Goal: Entertainment & Leisure: Consume media (video, audio)

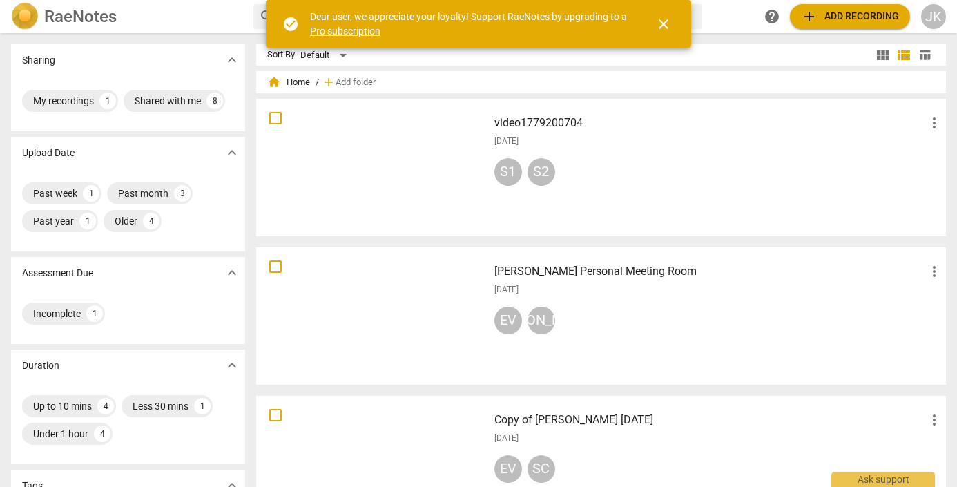
click at [426, 291] on div at bounding box center [372, 316] width 222 height 128
click at [400, 316] on div at bounding box center [372, 316] width 222 height 128
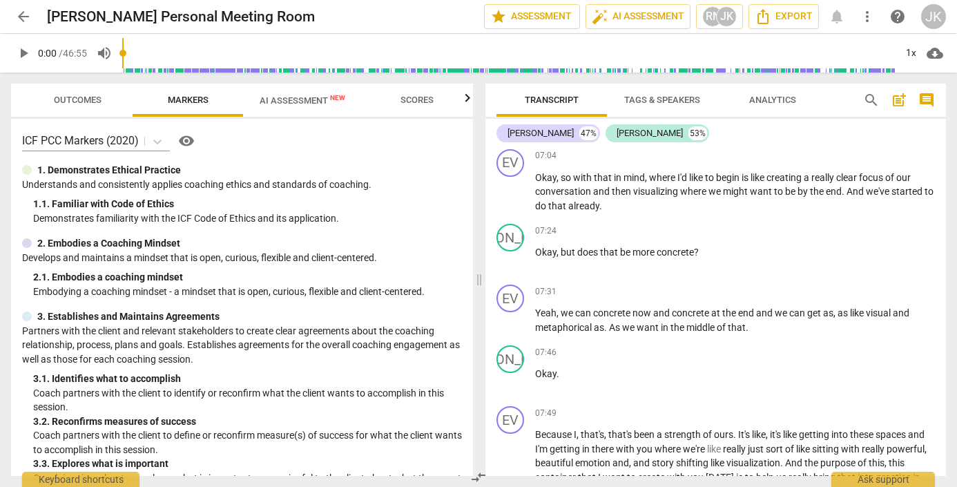
scroll to position [2158, 0]
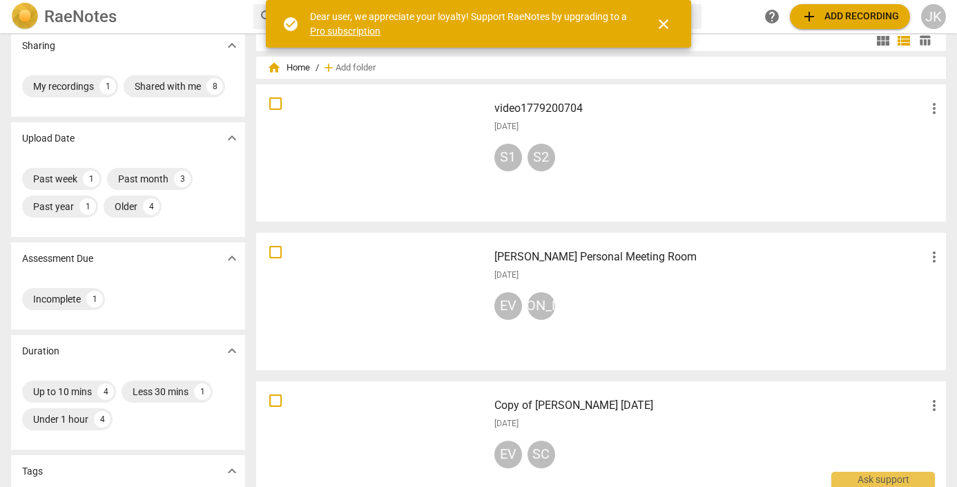
scroll to position [81, 0]
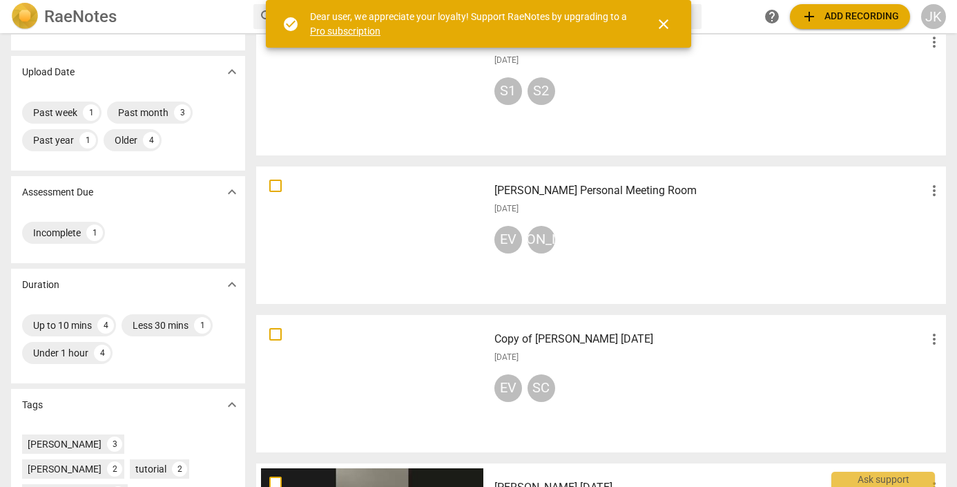
click at [397, 223] on div at bounding box center [372, 235] width 222 height 128
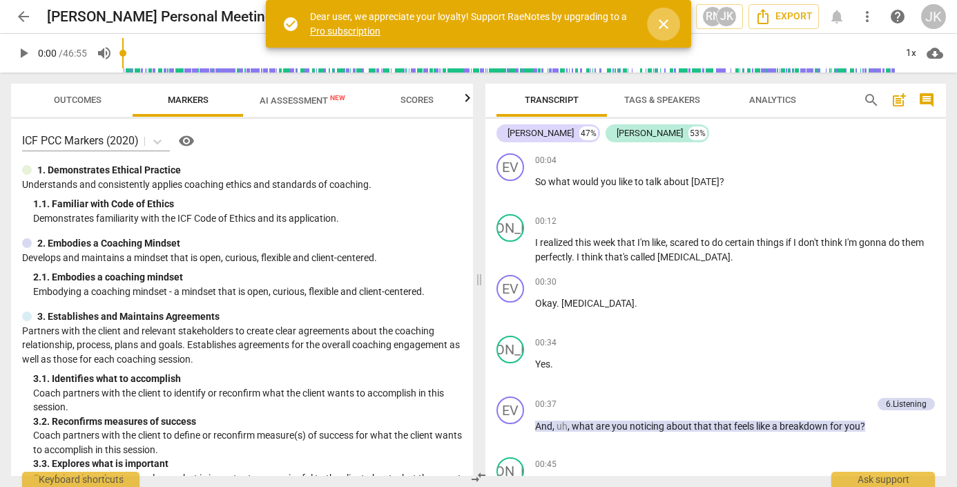
click at [661, 20] on span "close" at bounding box center [663, 24] width 17 height 17
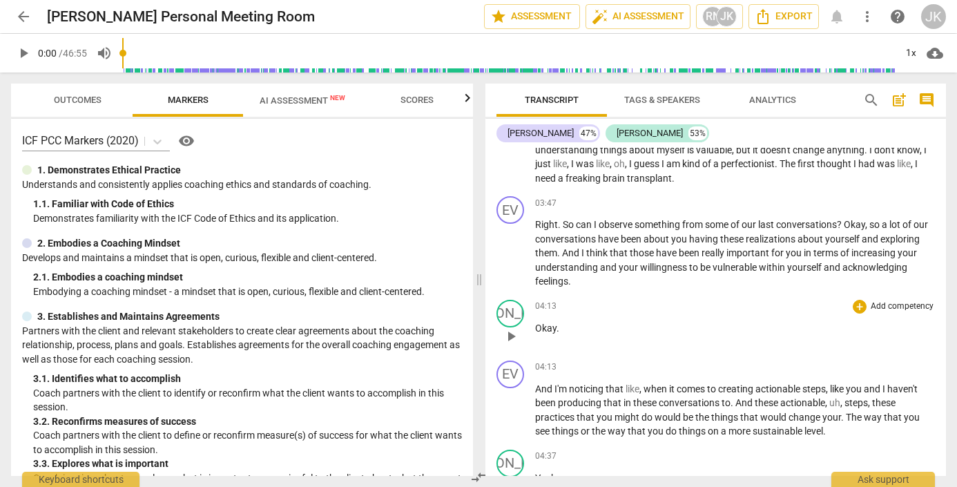
scroll to position [956, 0]
click at [512, 250] on span "play_arrow" at bounding box center [511, 255] width 17 height 17
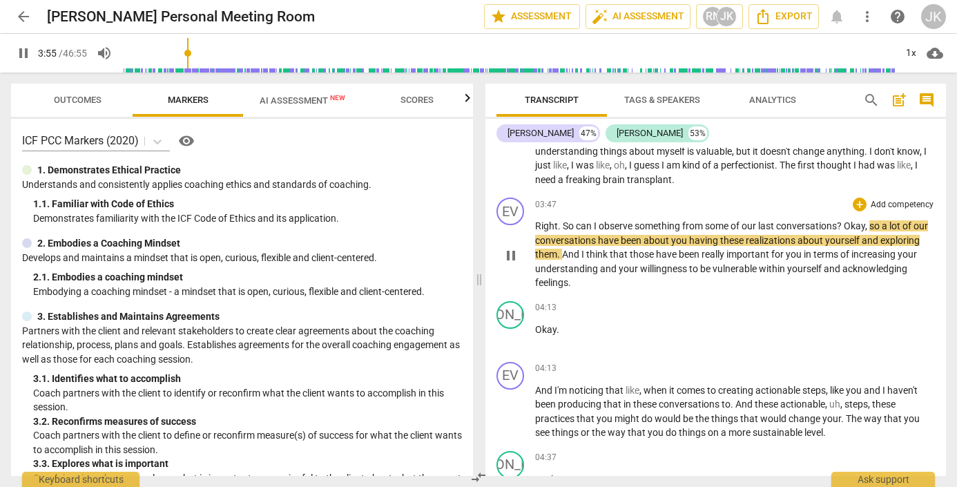
click at [508, 249] on span "pause" at bounding box center [511, 255] width 17 height 17
click at [510, 255] on span "play_arrow" at bounding box center [511, 255] width 17 height 17
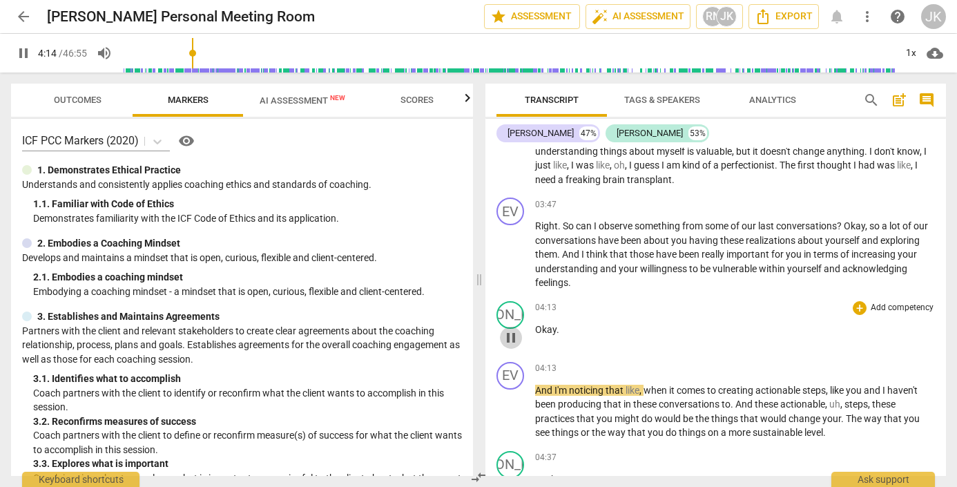
click at [509, 330] on span "pause" at bounding box center [511, 337] width 17 height 17
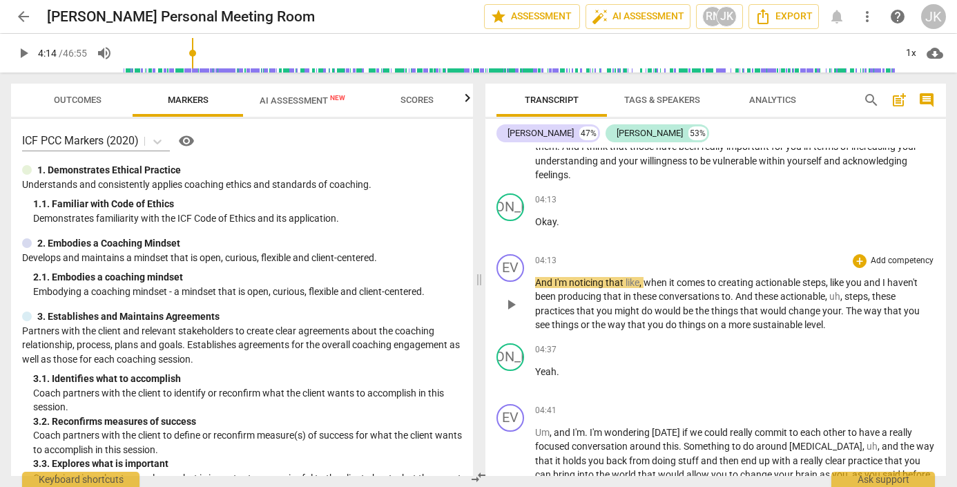
scroll to position [1068, 0]
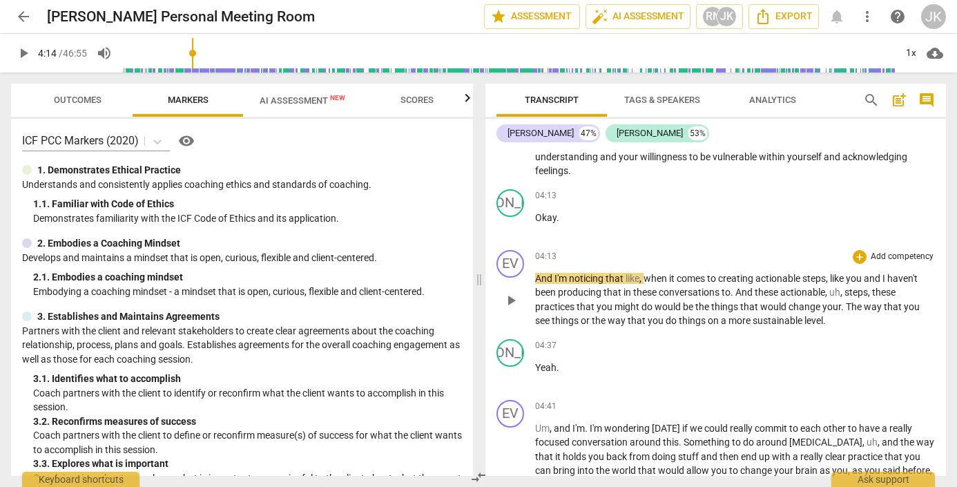
click at [508, 296] on span "play_arrow" at bounding box center [511, 300] width 17 height 17
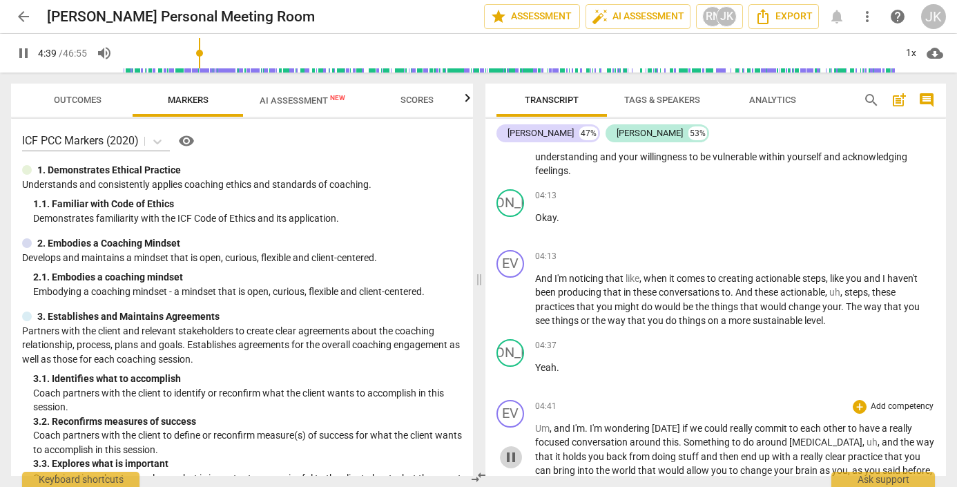
click at [511, 449] on span "pause" at bounding box center [511, 457] width 17 height 17
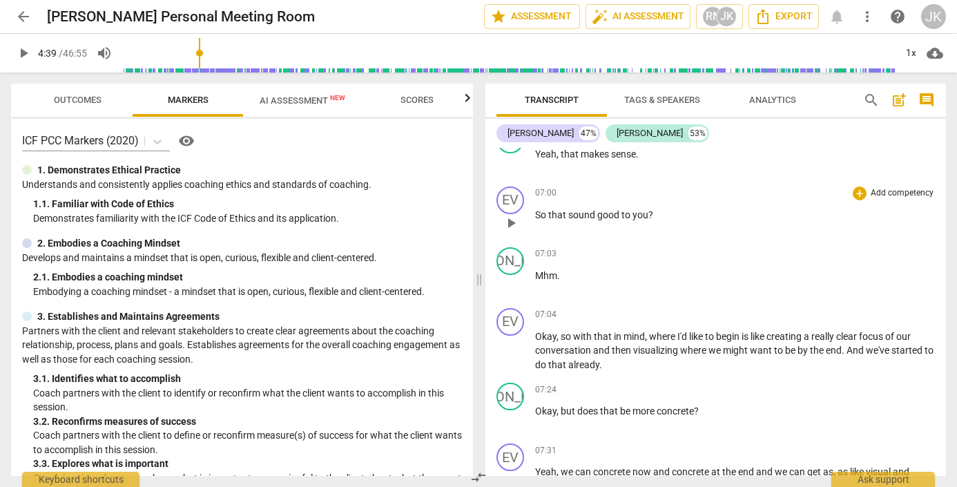
scroll to position [2005, 0]
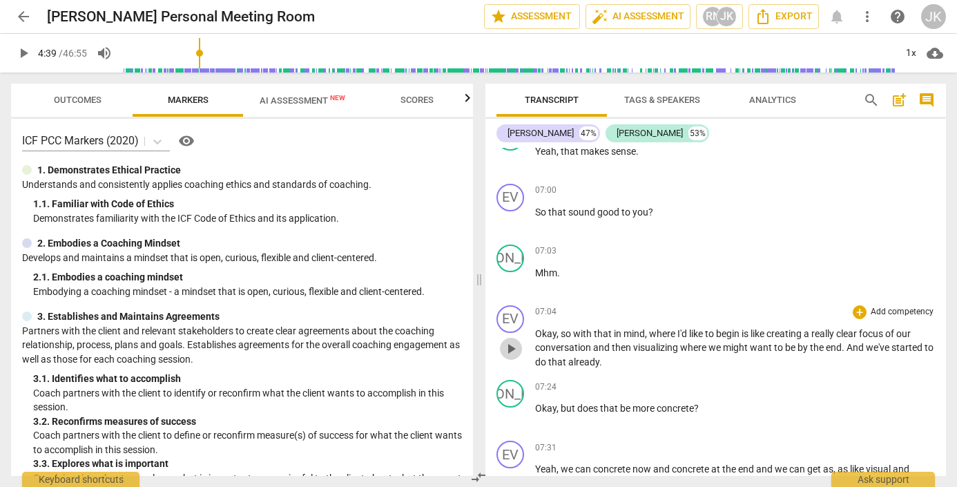
click at [510, 340] on span "play_arrow" at bounding box center [511, 348] width 17 height 17
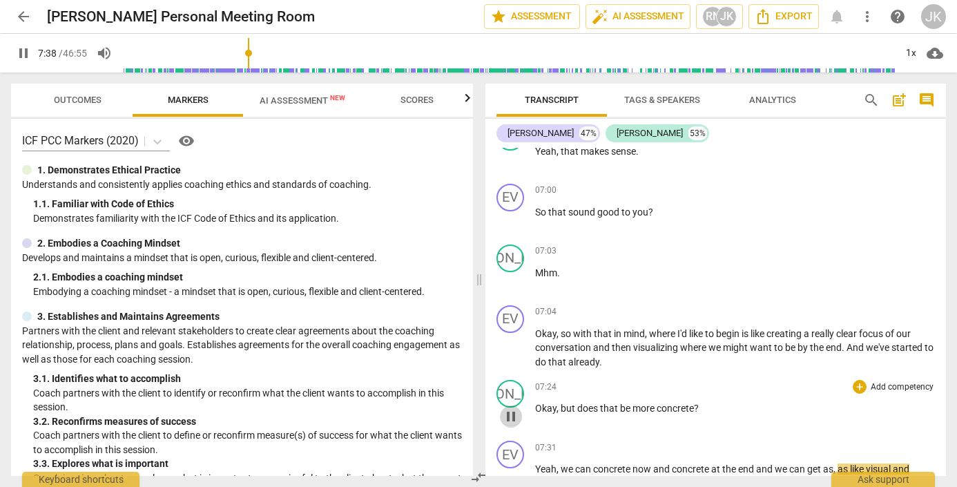
click at [510, 408] on span "pause" at bounding box center [511, 416] width 17 height 17
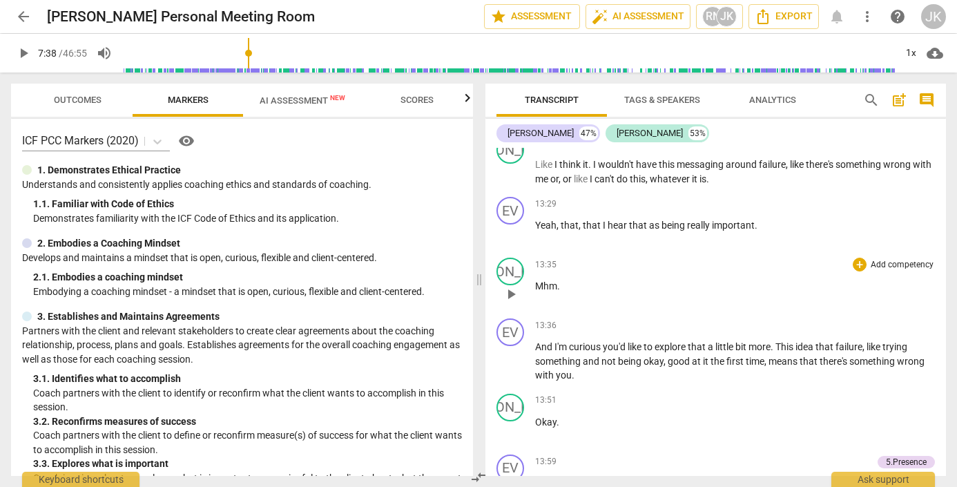
scroll to position [4009, 0]
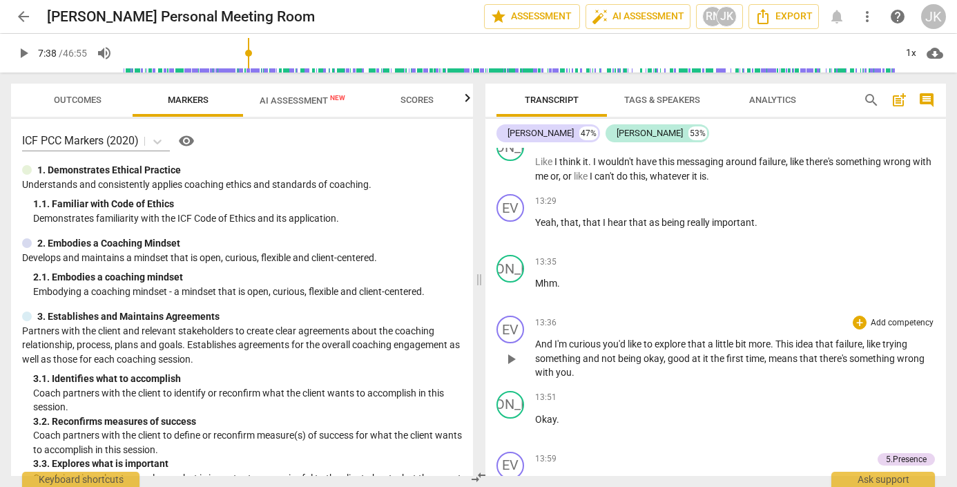
click at [508, 351] on span "play_arrow" at bounding box center [511, 359] width 17 height 17
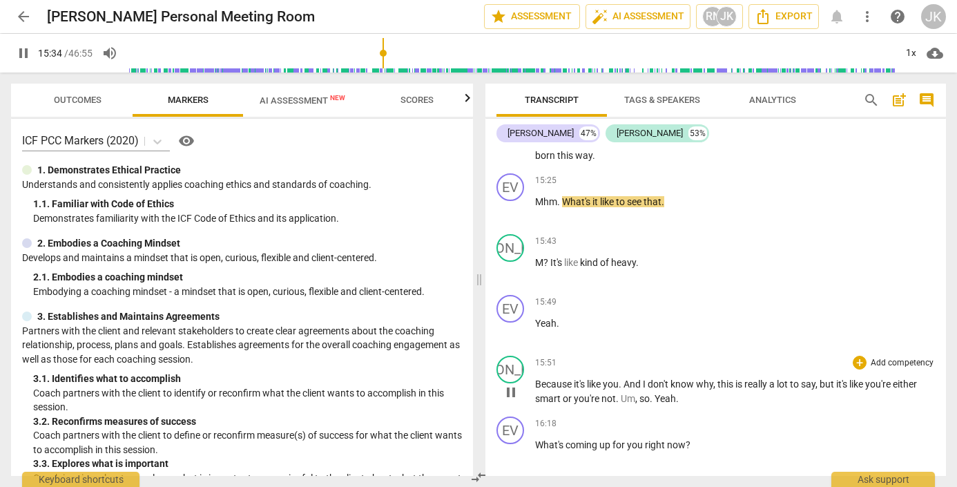
scroll to position [4547, 0]
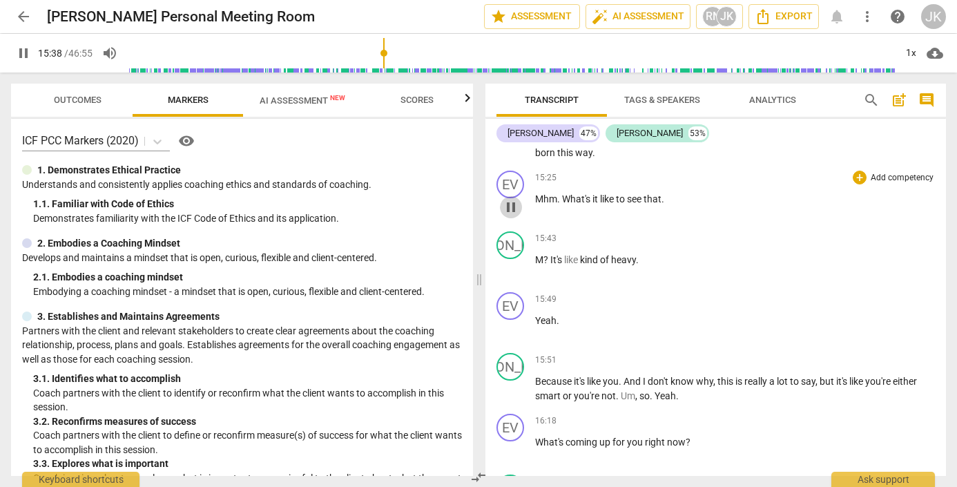
click at [513, 199] on span "pause" at bounding box center [511, 207] width 17 height 17
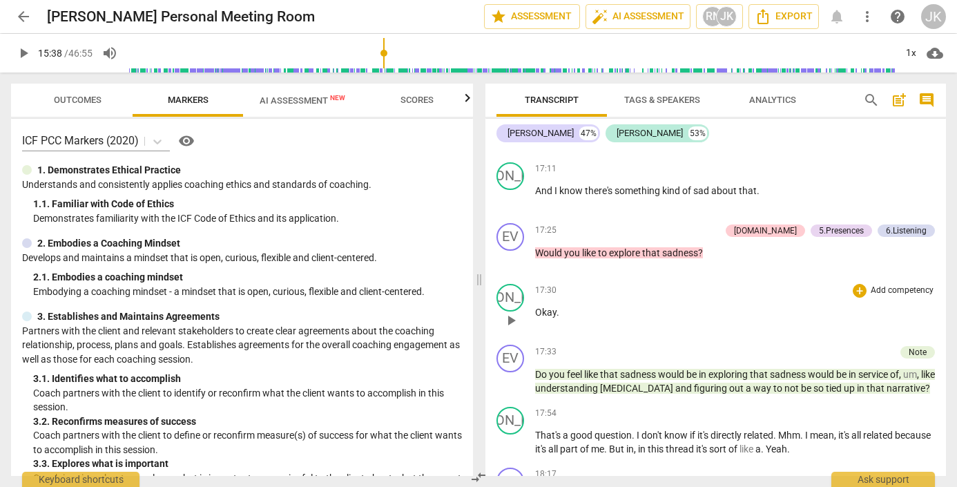
scroll to position [4999, 0]
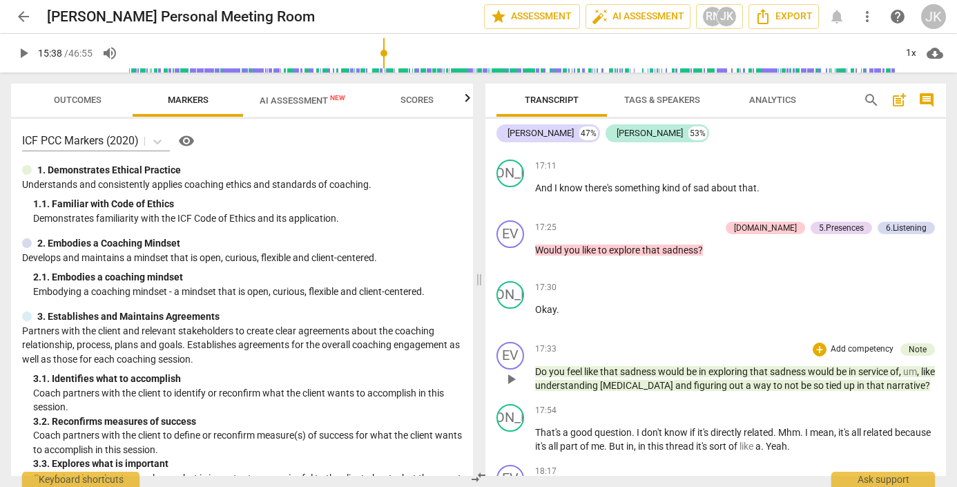
click at [511, 371] on span "play_arrow" at bounding box center [511, 379] width 17 height 17
drag, startPoint x: 509, startPoint y: 368, endPoint x: 704, endPoint y: 418, distance: 201.6
click at [704, 418] on div "EV play_arrow pause 00:04 + Add competency keyboard_arrow_right So what would y…" at bounding box center [715, 312] width 461 height 328
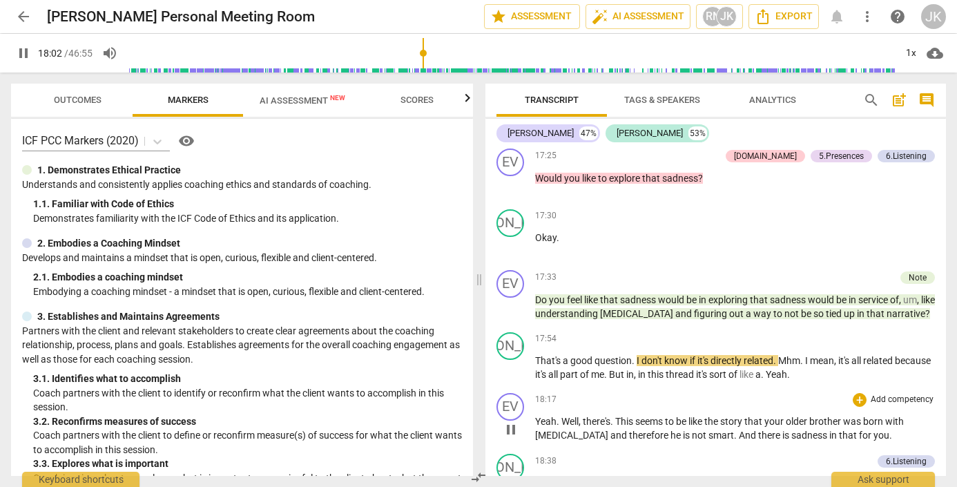
scroll to position [5074, 0]
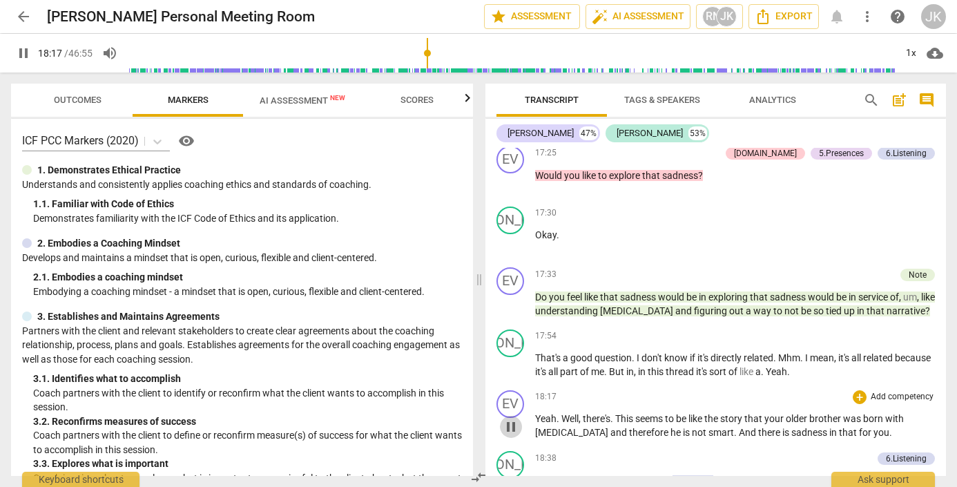
click at [510, 418] on span "pause" at bounding box center [511, 426] width 17 height 17
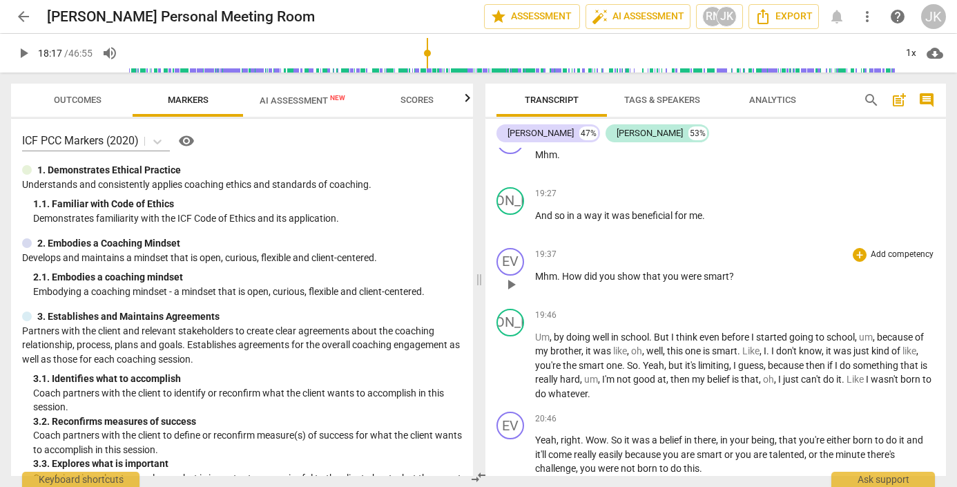
scroll to position [5346, 0]
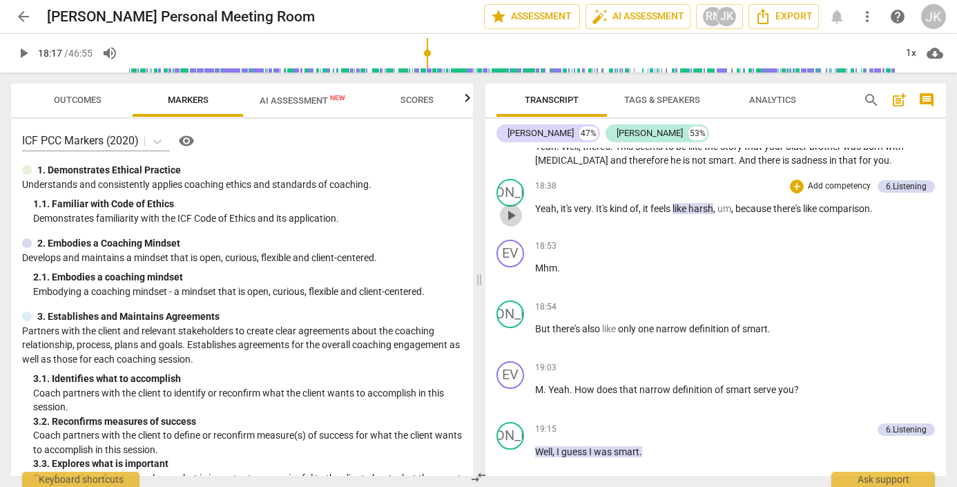
click at [507, 207] on span "play_arrow" at bounding box center [511, 215] width 17 height 17
click at [513, 211] on span "pause" at bounding box center [511, 215] width 17 height 17
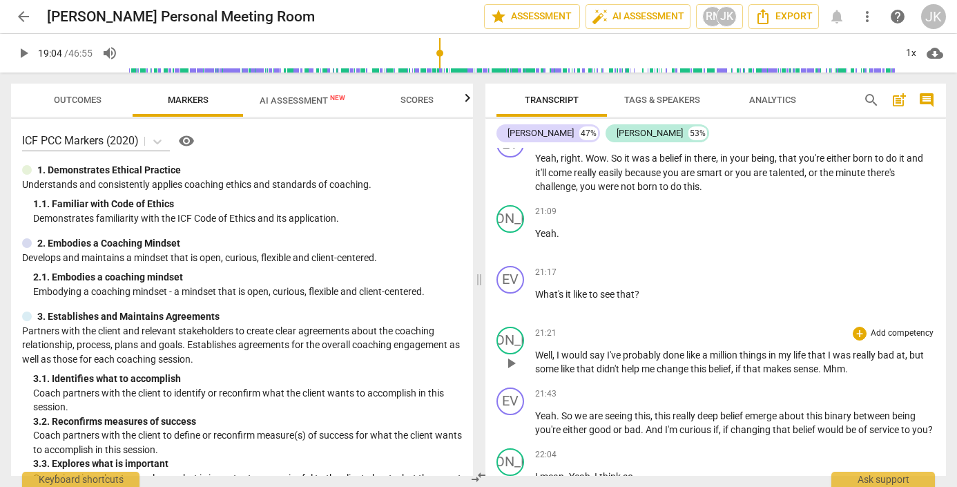
scroll to position [6005, 0]
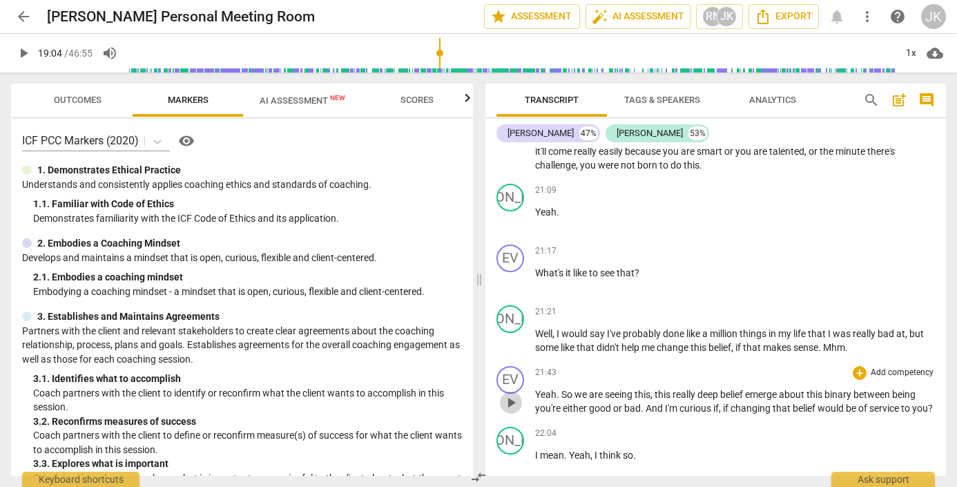
click at [512, 398] on span "play_arrow" at bounding box center [511, 402] width 17 height 17
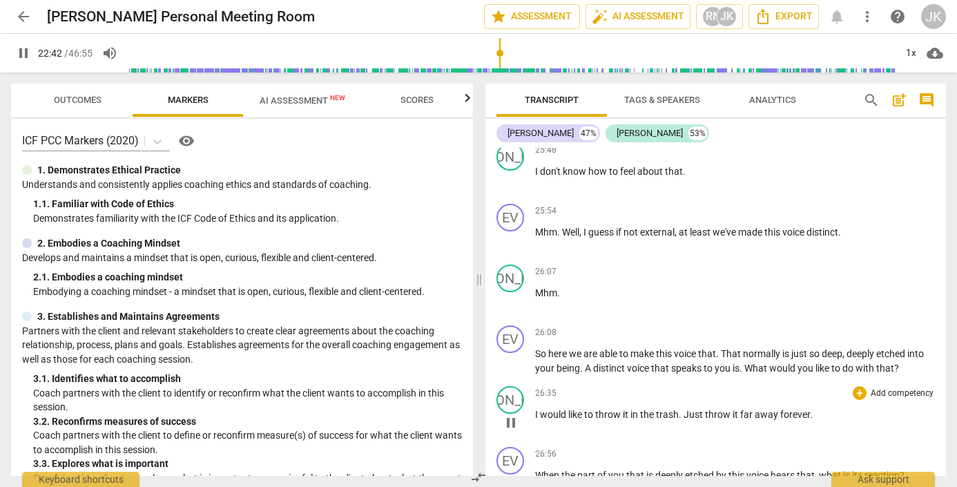
scroll to position [7334, 0]
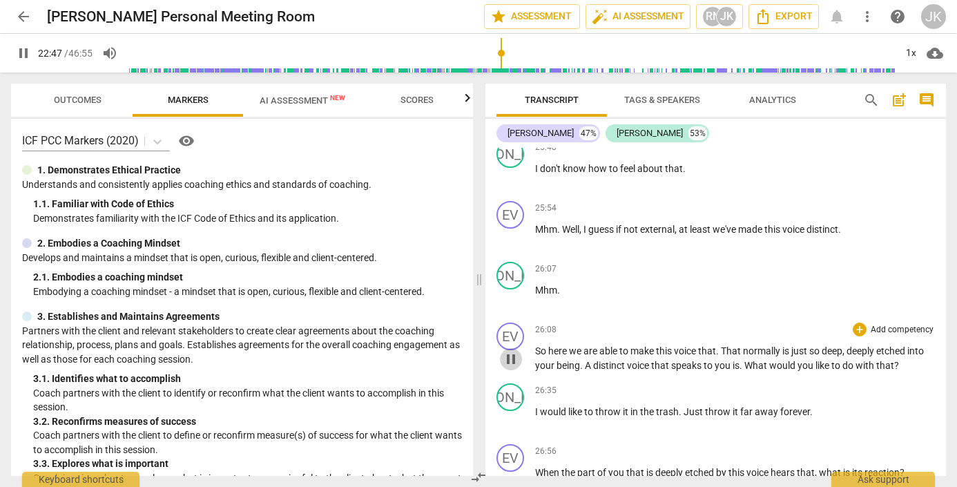
click at [512, 361] on span "pause" at bounding box center [511, 359] width 17 height 17
click at [512, 362] on span "play_arrow" at bounding box center [511, 359] width 17 height 17
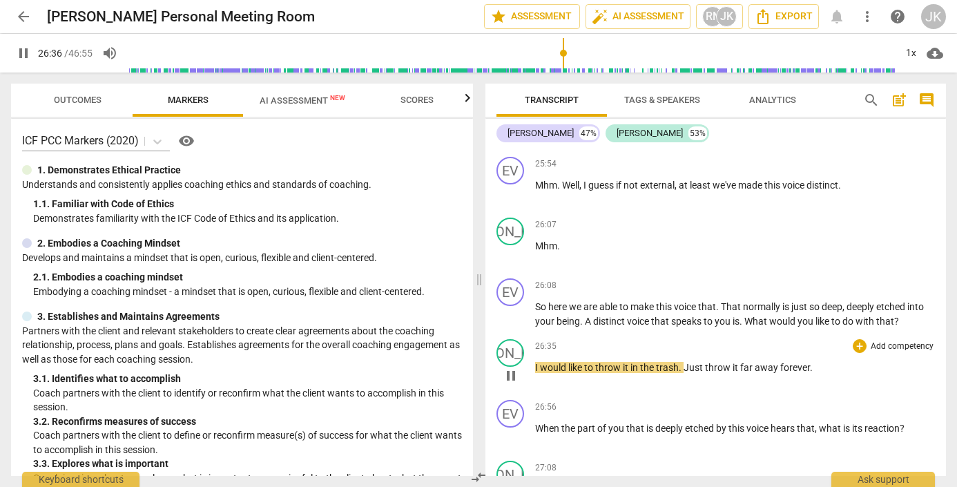
scroll to position [7415, 0]
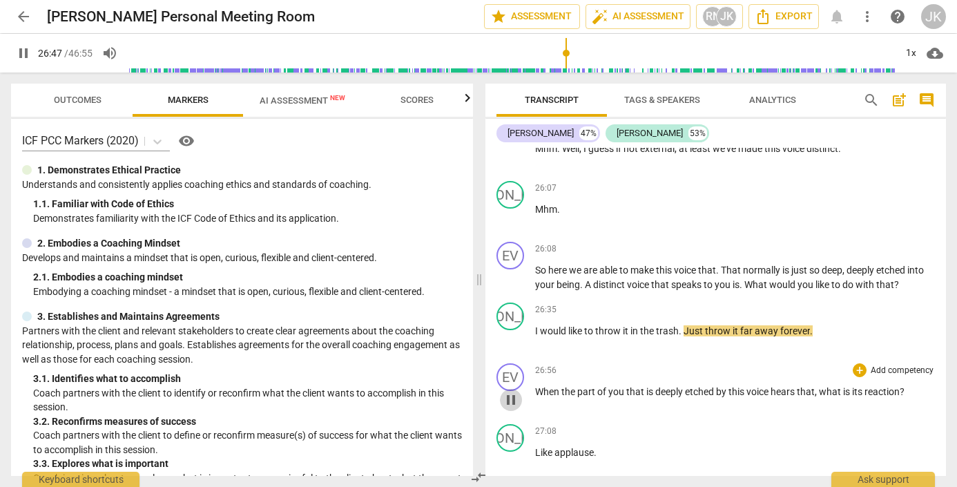
click at [511, 400] on span "pause" at bounding box center [511, 399] width 17 height 17
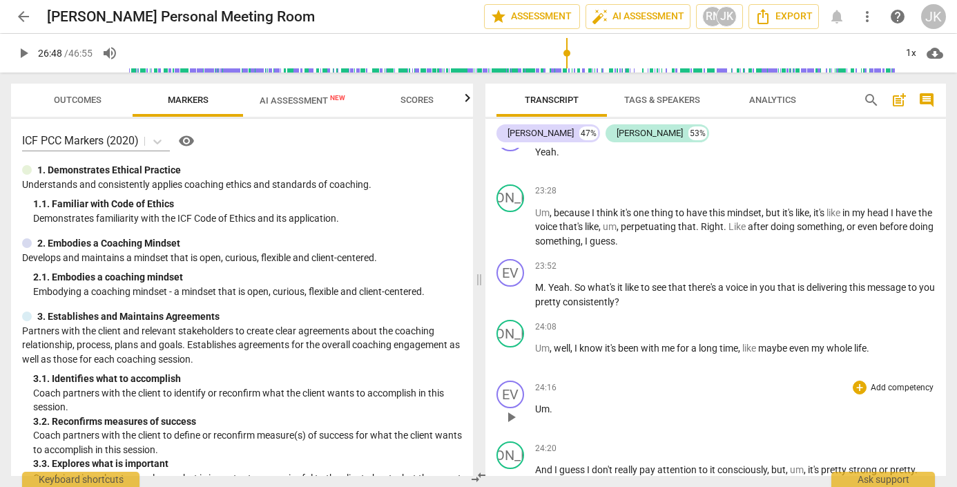
scroll to position [6899, 0]
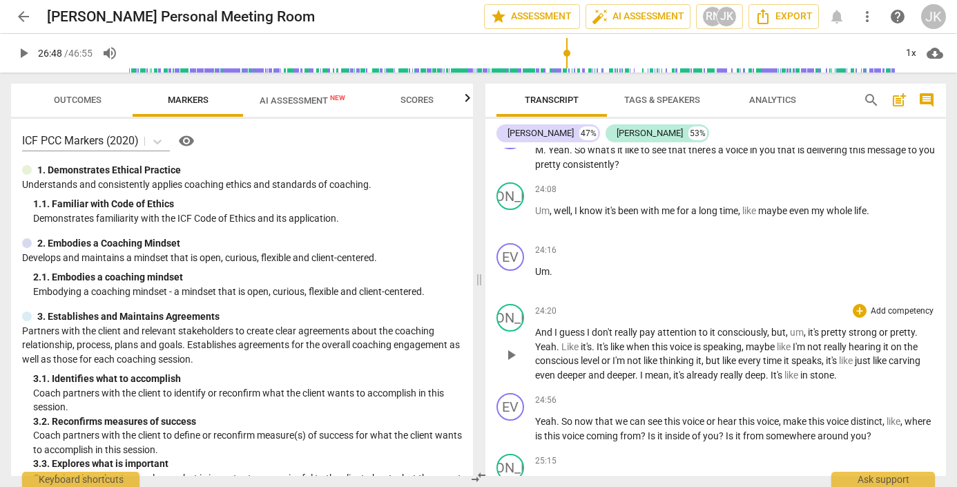
click at [510, 353] on span "play_arrow" at bounding box center [511, 355] width 17 height 17
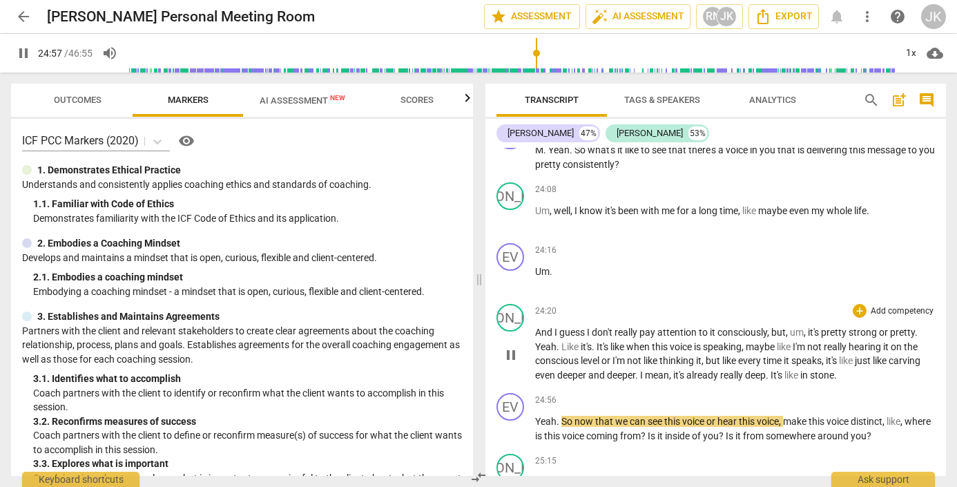
drag, startPoint x: 512, startPoint y: 353, endPoint x: 516, endPoint y: 360, distance: 7.9
click at [516, 360] on span "pause" at bounding box center [511, 355] width 17 height 17
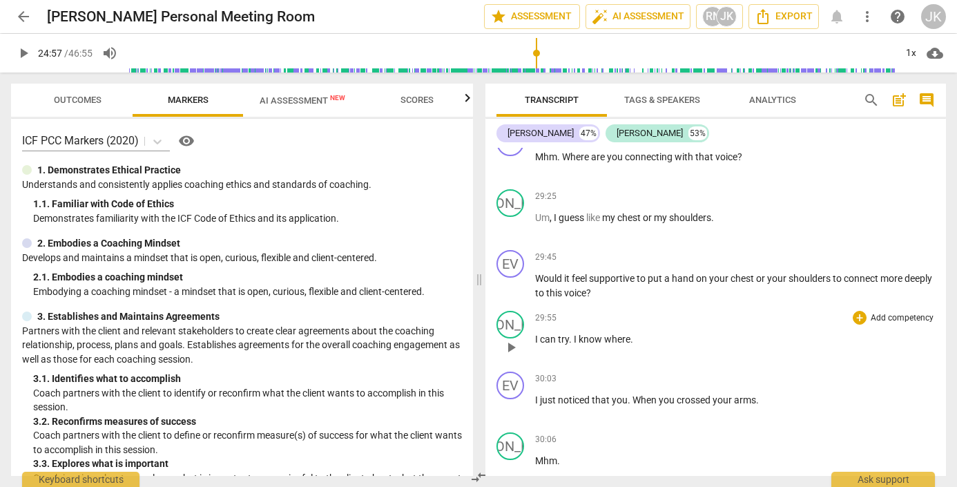
scroll to position [8278, 0]
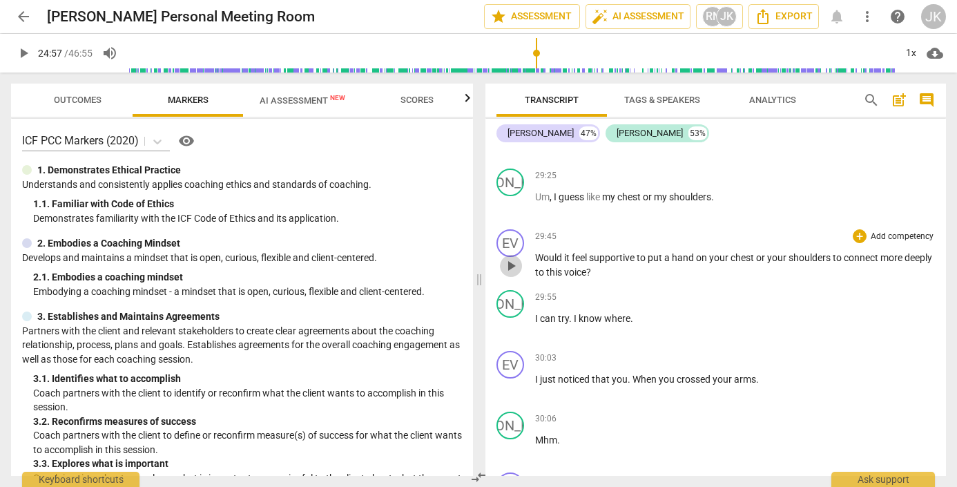
click at [512, 267] on span "play_arrow" at bounding box center [511, 266] width 17 height 17
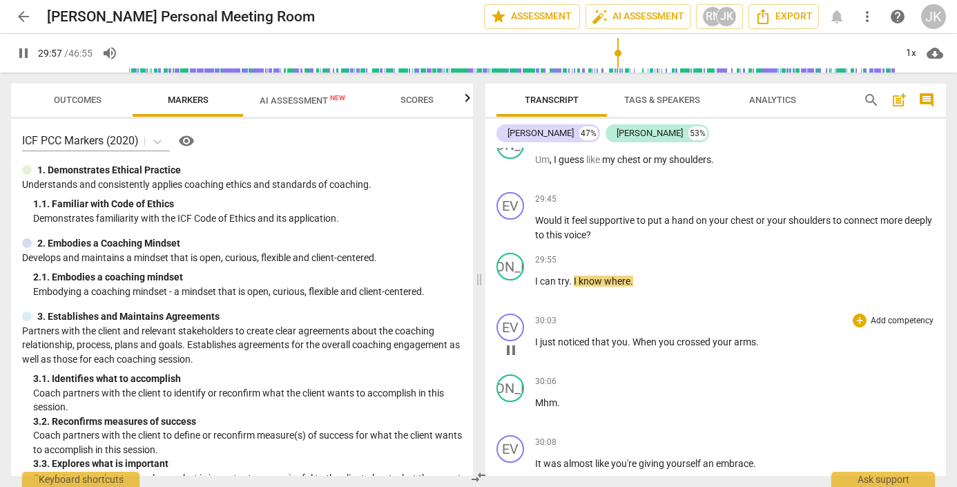
scroll to position [8339, 0]
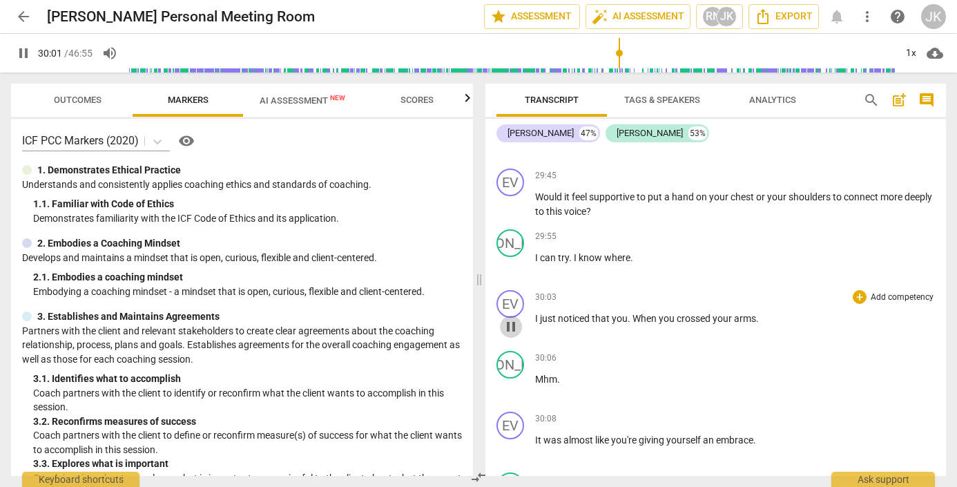
click at [509, 333] on span "pause" at bounding box center [511, 326] width 17 height 17
click at [506, 325] on span "play_arrow" at bounding box center [511, 326] width 17 height 17
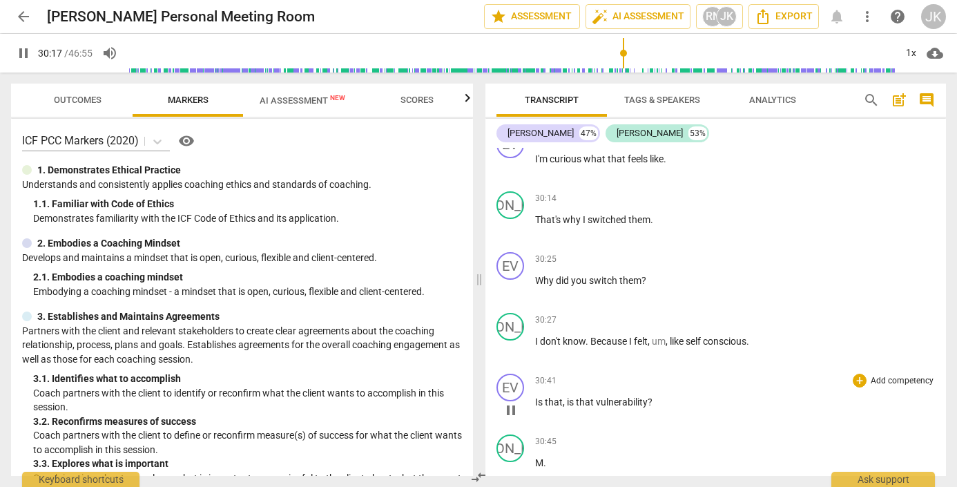
scroll to position [8744, 0]
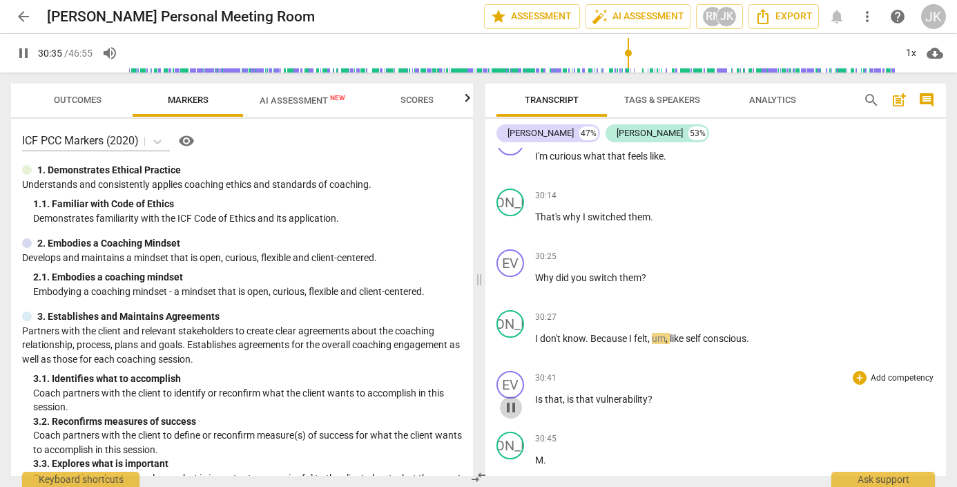
click at [510, 409] on span "pause" at bounding box center [511, 407] width 17 height 17
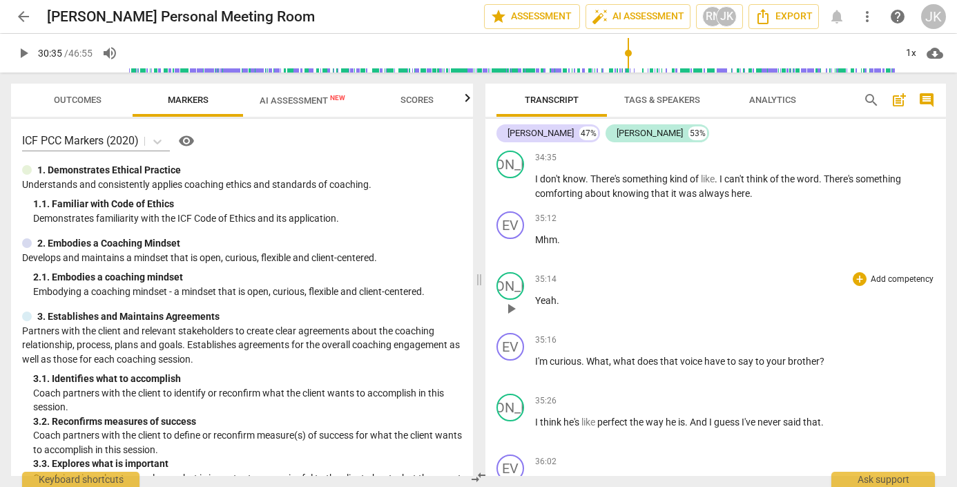
scroll to position [9895, 0]
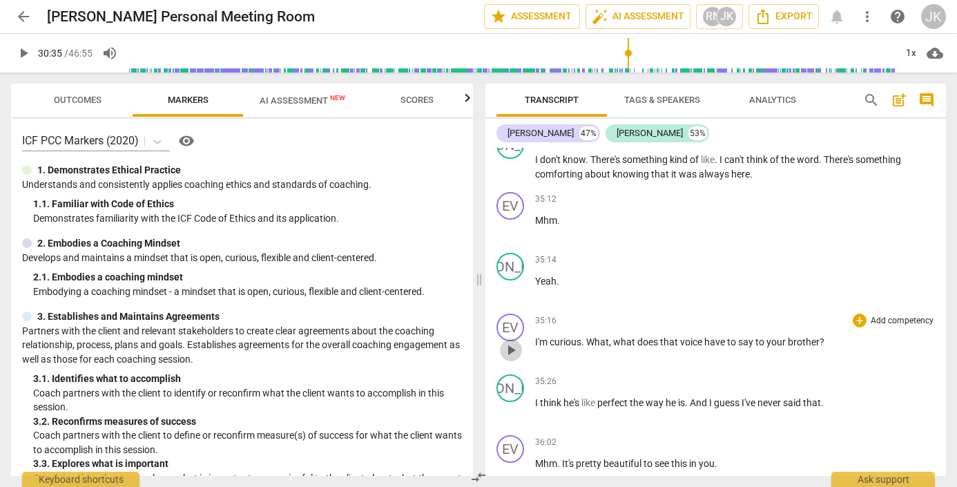
click at [513, 352] on span "play_arrow" at bounding box center [511, 350] width 17 height 17
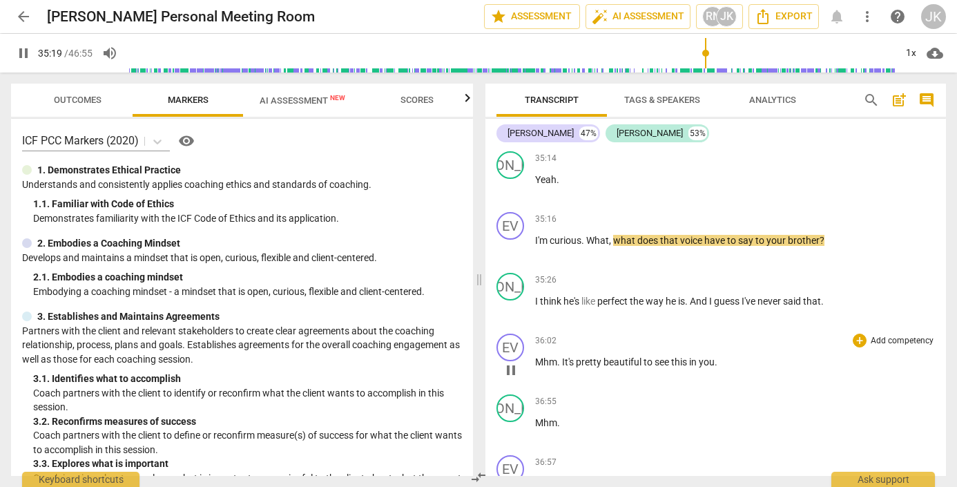
scroll to position [9999, 0]
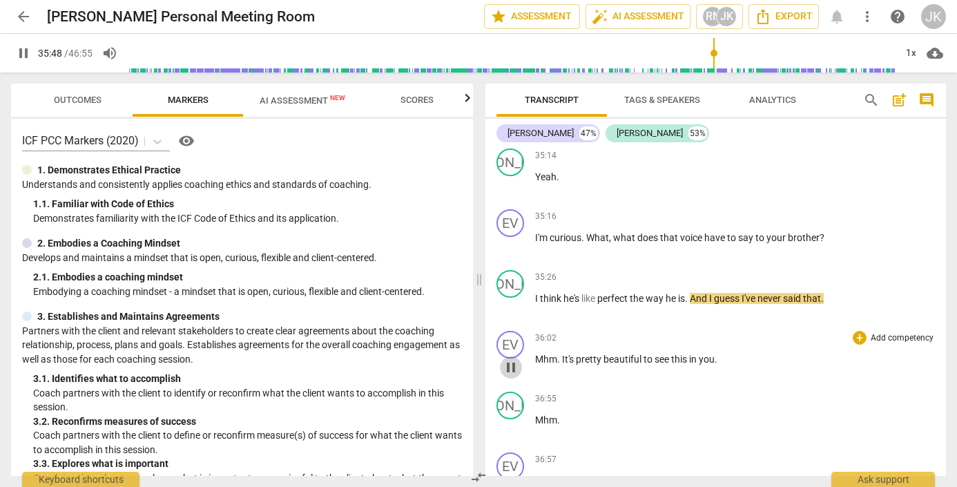
click at [511, 367] on span "pause" at bounding box center [511, 367] width 17 height 17
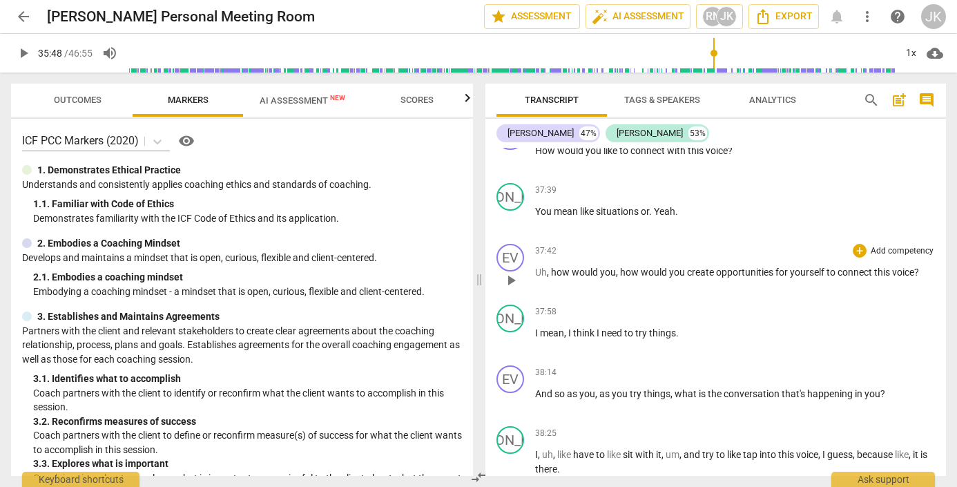
scroll to position [10457, 0]
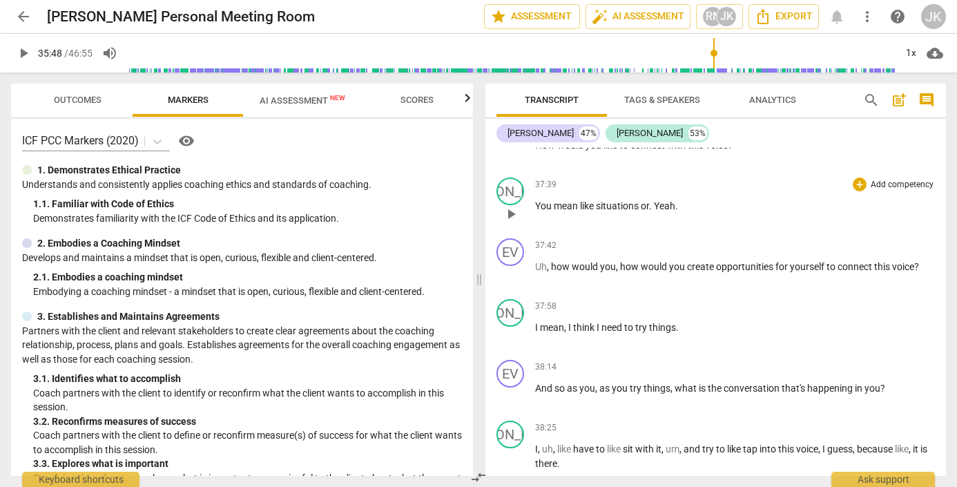
click at [511, 217] on span "play_arrow" at bounding box center [511, 214] width 17 height 17
click at [511, 275] on span "pause" at bounding box center [511, 275] width 17 height 17
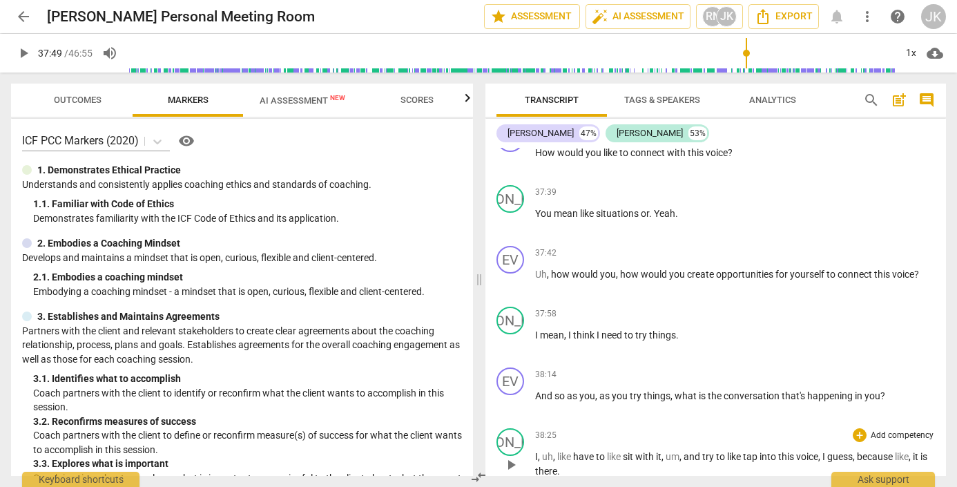
scroll to position [10051, 0]
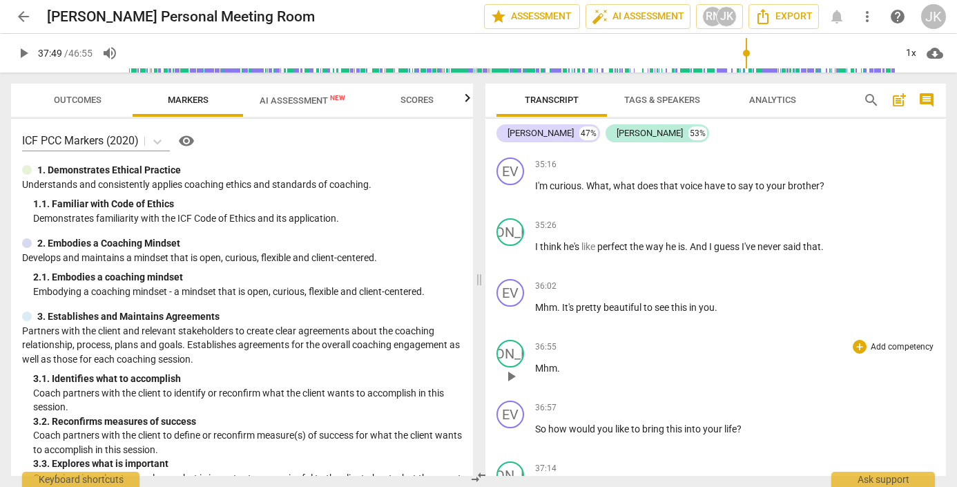
type input "2269"
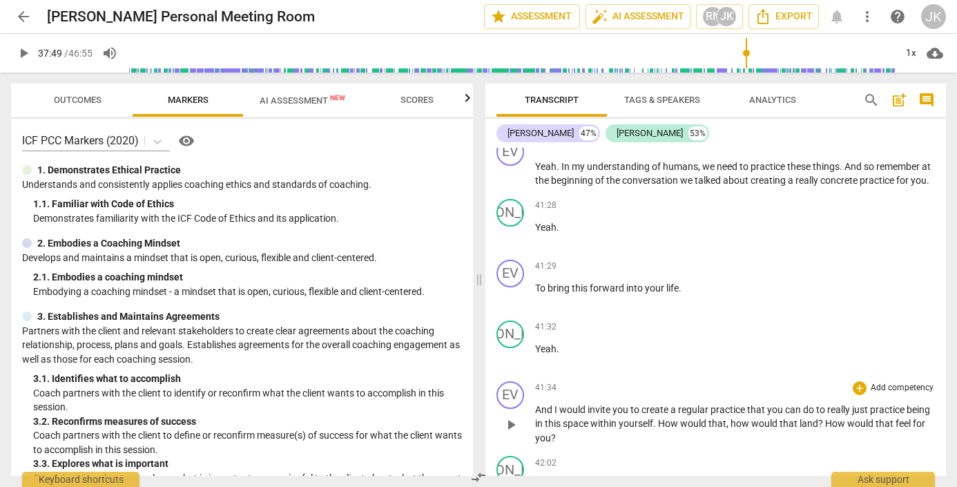
scroll to position [11574, 0]
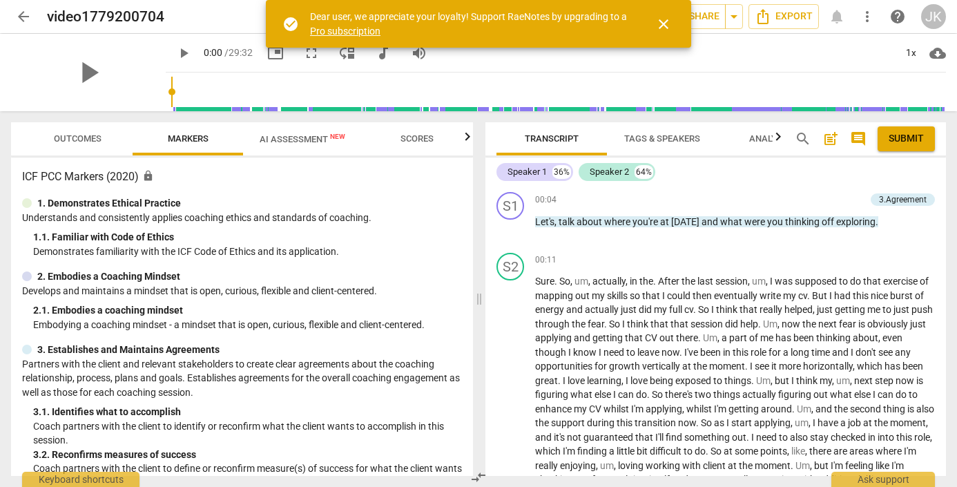
click at [267, 50] on span "picture_in_picture" at bounding box center [275, 53] width 17 height 17
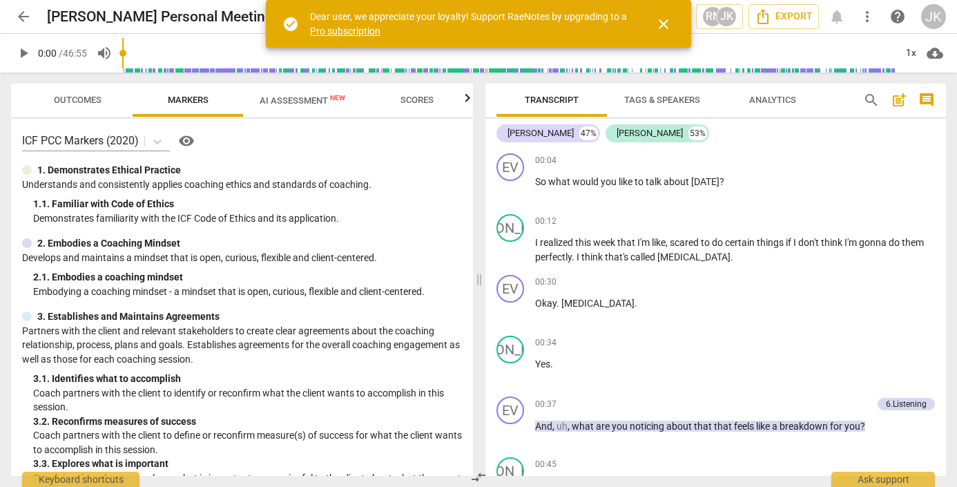
click at [663, 21] on span "close" at bounding box center [663, 24] width 17 height 17
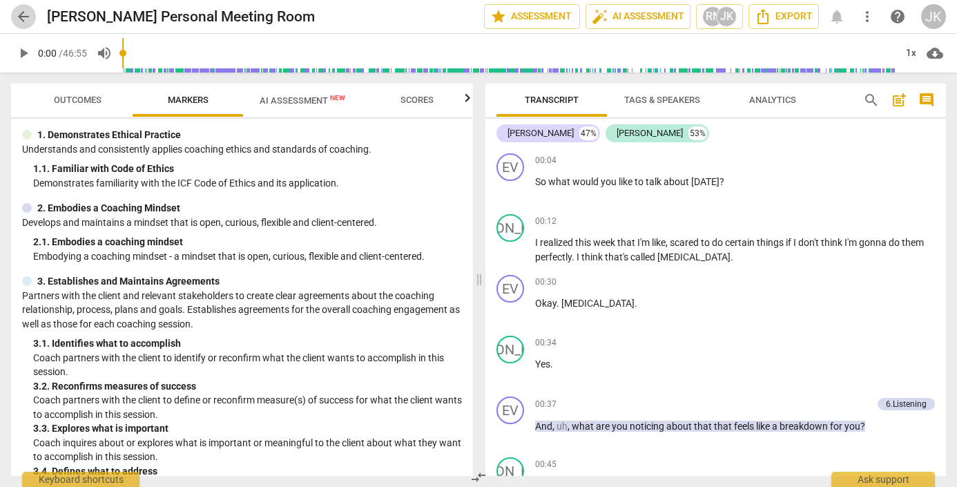
click at [20, 13] on span "arrow_back" at bounding box center [23, 16] width 17 height 17
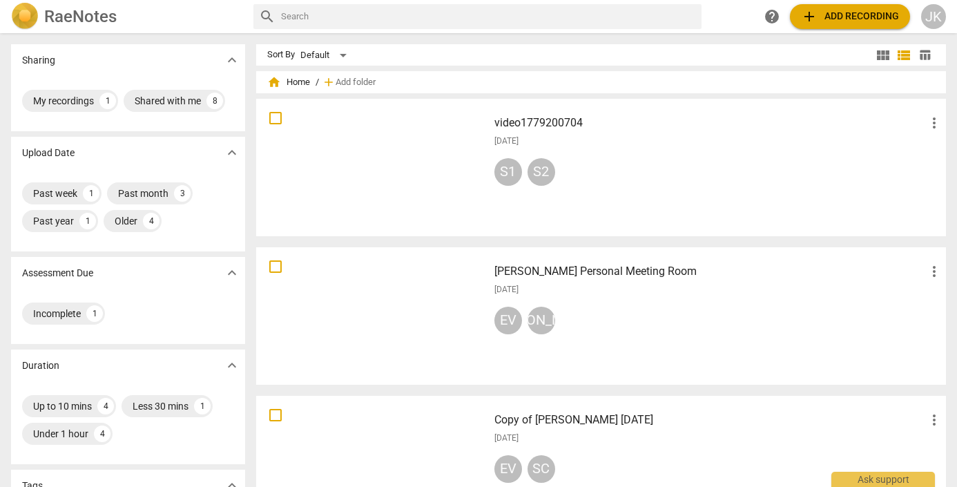
click at [411, 164] on div at bounding box center [372, 168] width 222 height 128
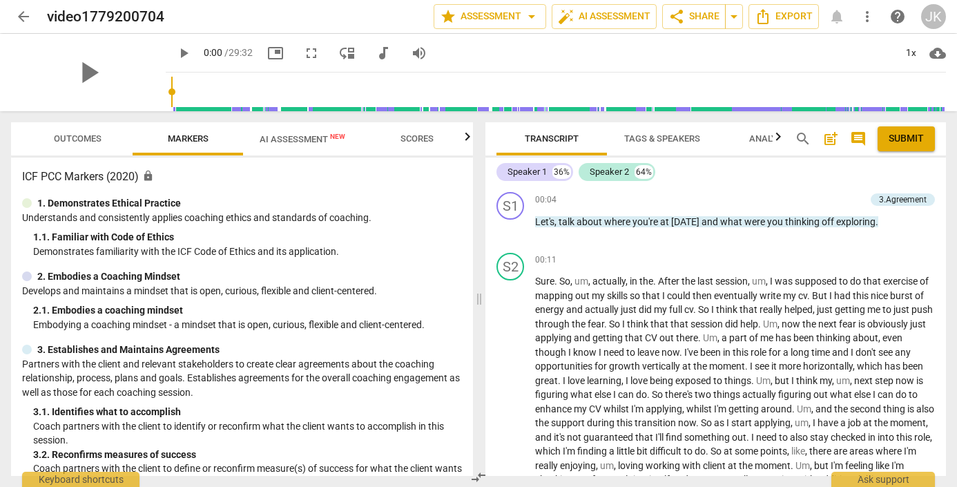
click at [267, 49] on span "picture_in_picture" at bounding box center [275, 53] width 17 height 17
click at [77, 73] on span "play_arrow" at bounding box center [88, 73] width 36 height 36
type input "2"
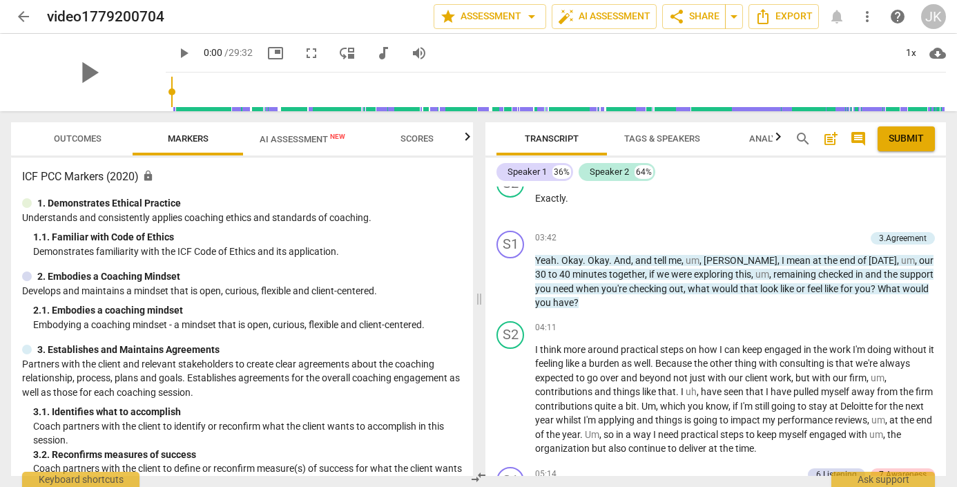
scroll to position [870, 0]
